Goal: Find specific page/section: Find specific page/section

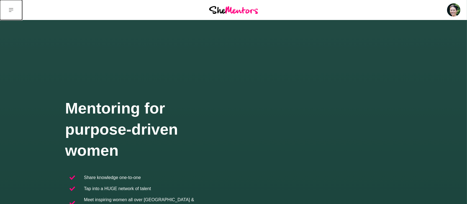
click at [12, 9] on icon at bounding box center [11, 10] width 4 height 4
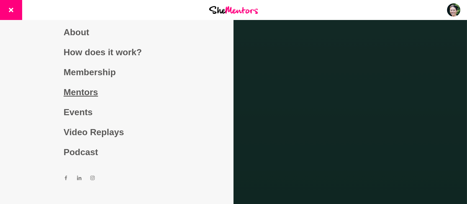
click at [67, 89] on link "Mentors" at bounding box center [117, 92] width 106 height 20
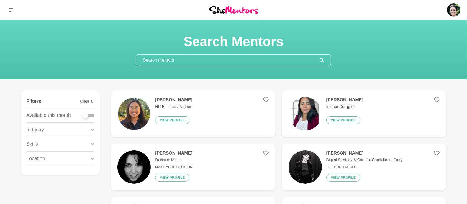
click at [170, 63] on input "text" at bounding box center [227, 60] width 183 height 11
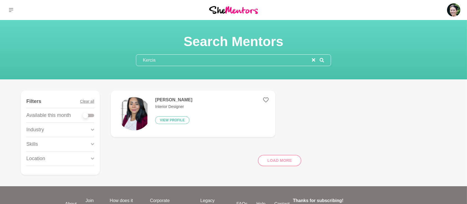
type input "Kercia"
click at [173, 99] on h4 "[PERSON_NAME]" at bounding box center [173, 100] width 37 height 6
